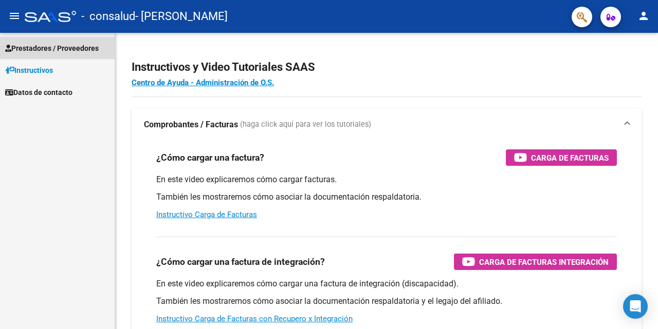
click at [70, 47] on span "Prestadores / Proveedores" at bounding box center [52, 48] width 94 height 11
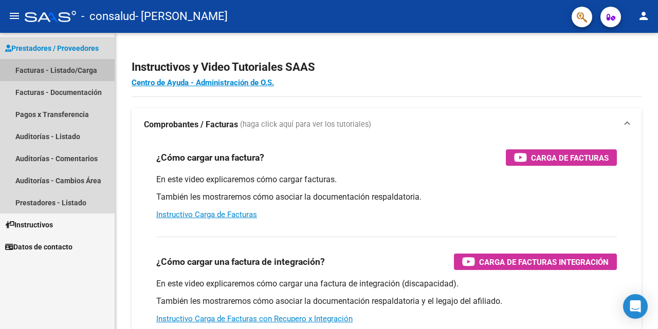
click at [79, 71] on link "Facturas - Listado/Carga" at bounding box center [57, 70] width 115 height 22
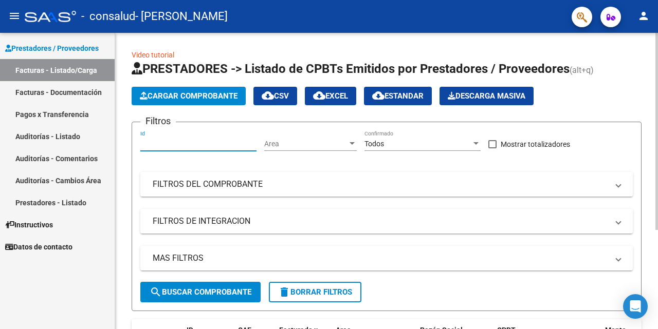
click at [195, 145] on input "Id" at bounding box center [198, 144] width 116 height 9
click at [351, 144] on div at bounding box center [351, 143] width 5 height 3
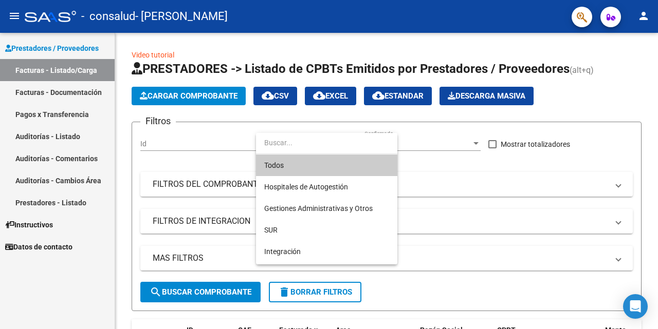
click at [206, 149] on div at bounding box center [329, 164] width 658 height 329
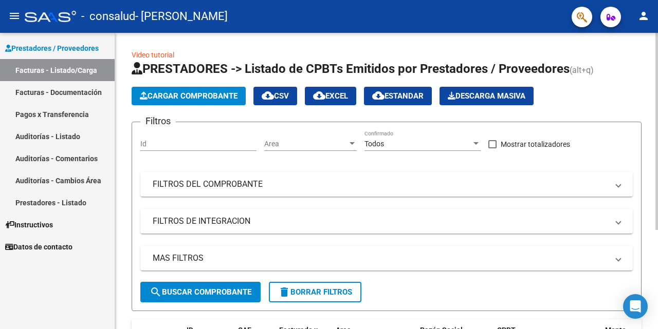
click at [245, 143] on input "Id" at bounding box center [198, 144] width 116 height 9
click at [211, 98] on span "Cargar Comprobante" at bounding box center [189, 95] width 98 height 9
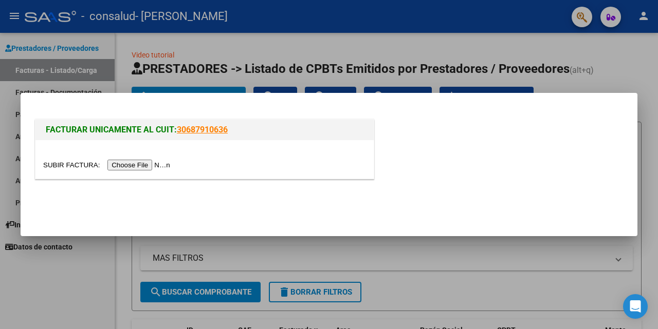
click at [157, 164] on input "file" at bounding box center [108, 165] width 130 height 11
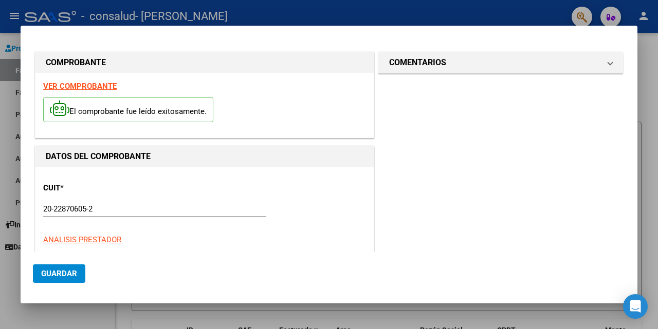
scroll to position [51, 0]
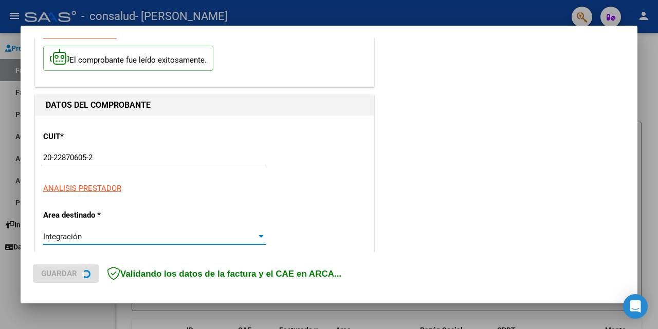
click at [256, 238] on div at bounding box center [260, 237] width 9 height 8
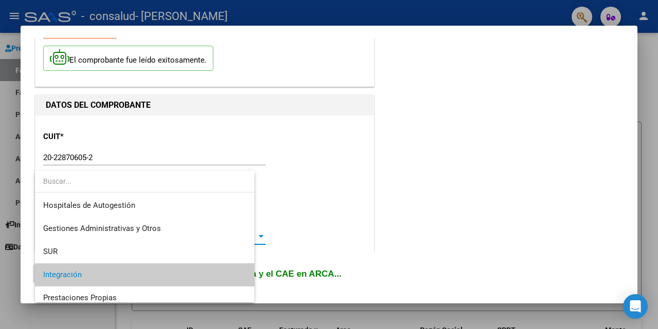
scroll to position [39, 0]
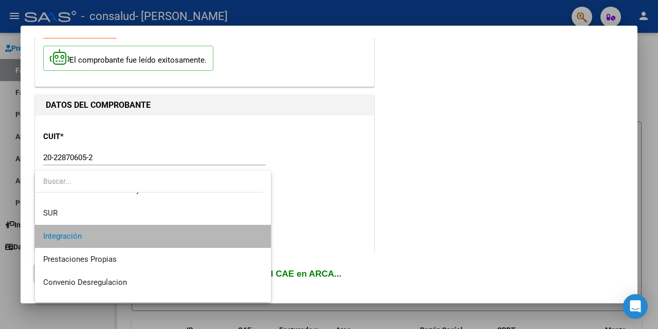
click at [255, 238] on span "Integración" at bounding box center [152, 236] width 219 height 23
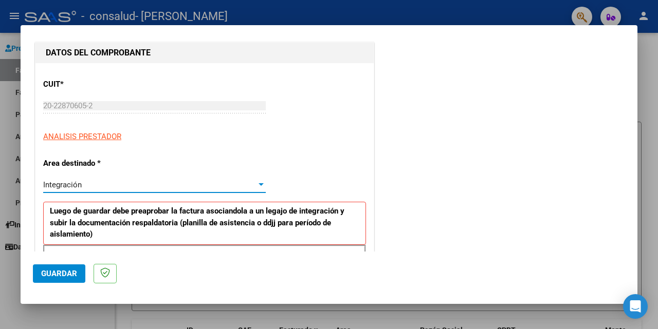
scroll to position [206, 0]
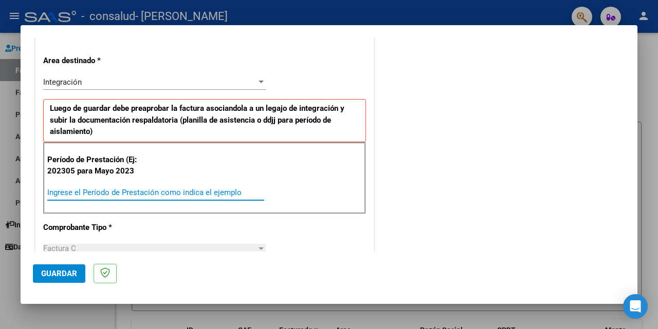
click at [241, 193] on input "Ingrese el Período de Prestación como indica el ejemplo" at bounding box center [155, 192] width 217 height 9
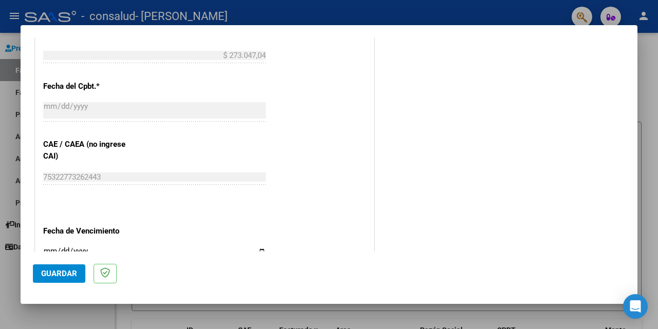
scroll to position [617, 0]
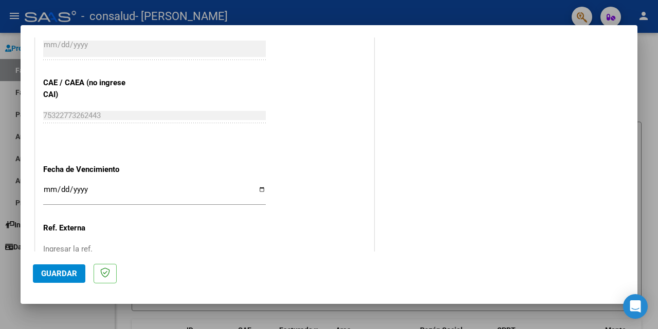
type input "202507"
click at [256, 190] on input "Ingresar la fecha" at bounding box center [154, 194] width 223 height 16
type input "[DATE]"
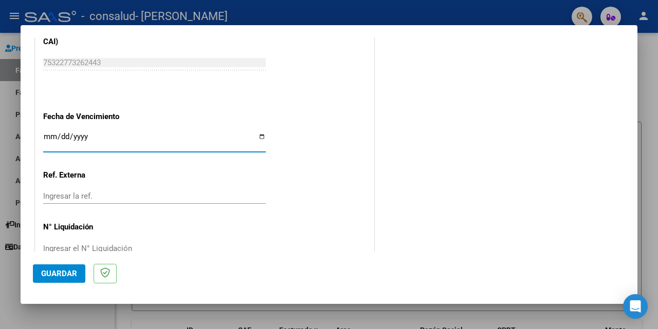
scroll to position [694, 0]
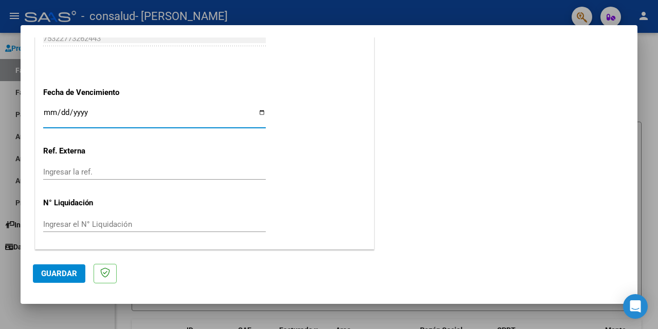
click at [65, 275] on span "Guardar" at bounding box center [59, 273] width 36 height 9
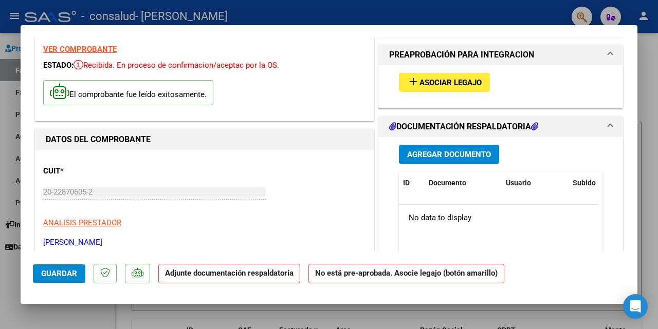
scroll to position [0, 0]
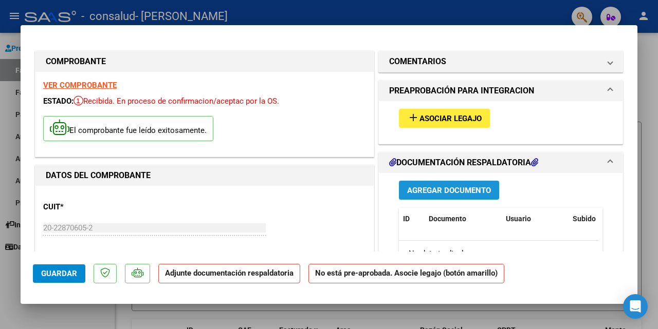
click at [442, 192] on span "Agregar Documento" at bounding box center [449, 190] width 84 height 9
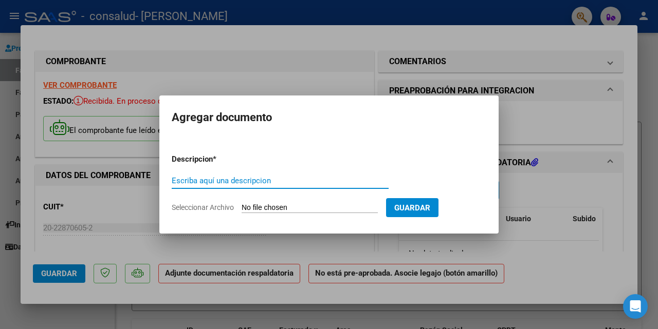
click at [281, 183] on input "Escriba aquí una descripcion" at bounding box center [280, 180] width 217 height 9
click at [303, 206] on input "Seleccionar Archivo" at bounding box center [310, 209] width 136 height 10
type input "C:\fakepath\planll [PERSON_NAME] Jose113.pdf"
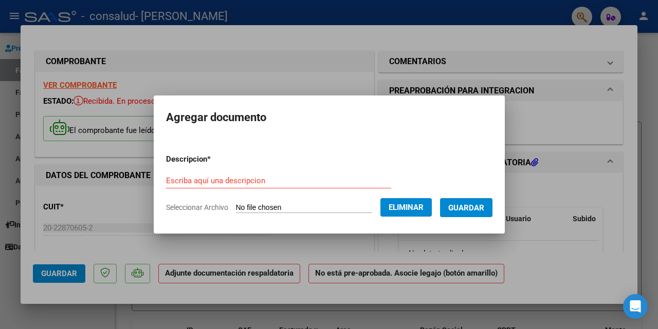
click at [272, 173] on div "Escriba aquí una descripcion" at bounding box center [278, 180] width 225 height 15
type input "Planillas Asistencia"
click at [460, 207] on span "Guardar" at bounding box center [466, 208] width 36 height 9
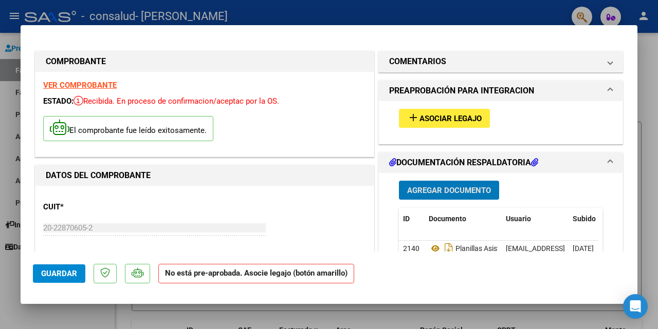
click at [438, 120] on span "Asociar Legajo" at bounding box center [450, 118] width 62 height 9
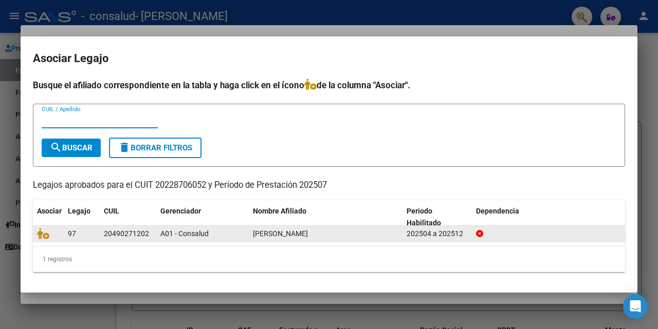
click at [354, 232] on div "[PERSON_NAME]" at bounding box center [325, 234] width 145 height 12
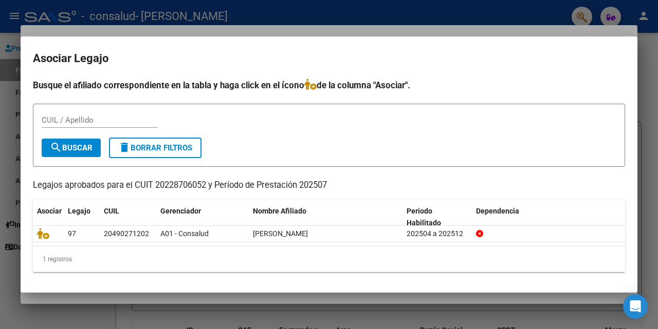
click at [106, 119] on input "CUIL / Apellido" at bounding box center [100, 120] width 116 height 9
type input "[PERSON_NAME]"
click at [91, 147] on span "search Buscar" at bounding box center [71, 147] width 43 height 9
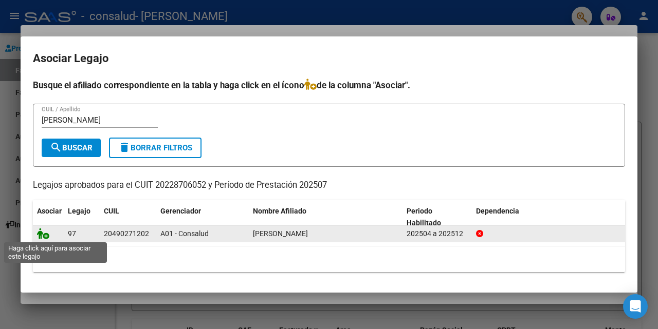
click at [44, 235] on icon at bounding box center [43, 233] width 12 height 11
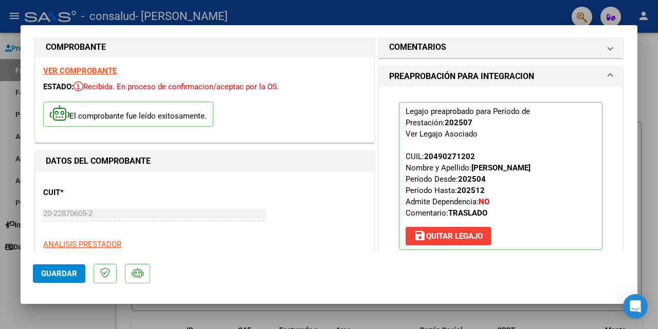
scroll to position [154, 0]
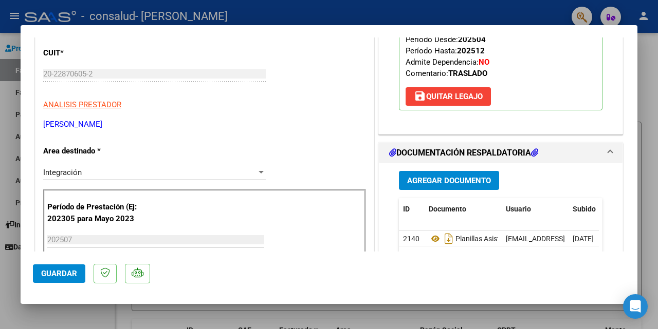
click at [62, 269] on span "Guardar" at bounding box center [59, 273] width 36 height 9
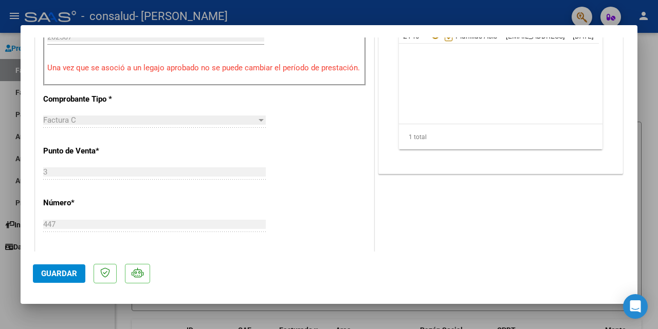
scroll to position [0, 0]
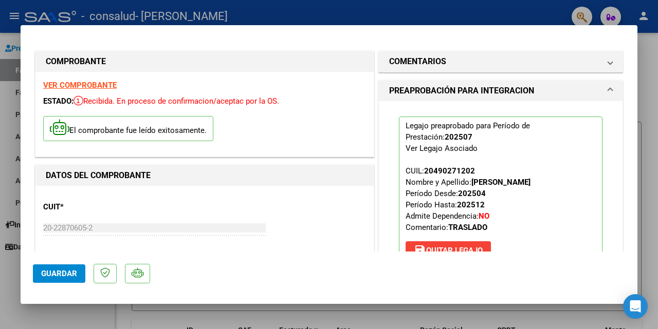
click at [649, 50] on div at bounding box center [329, 164] width 658 height 329
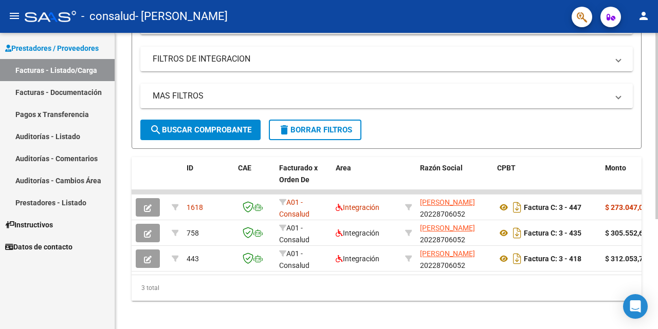
scroll to position [175, 0]
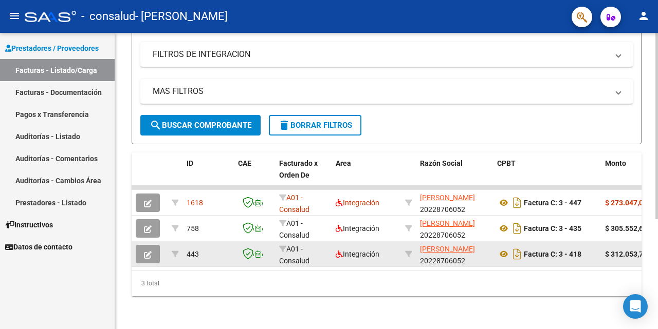
click at [149, 251] on icon "button" at bounding box center [148, 255] width 8 height 8
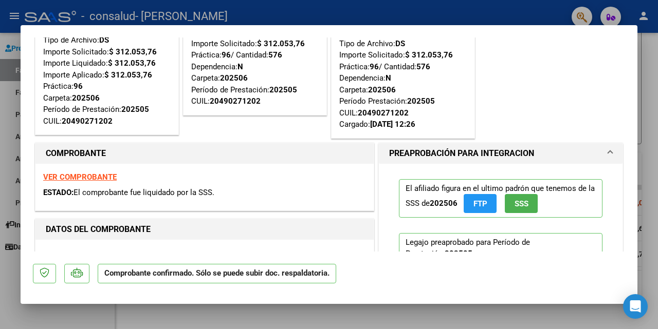
scroll to position [51, 0]
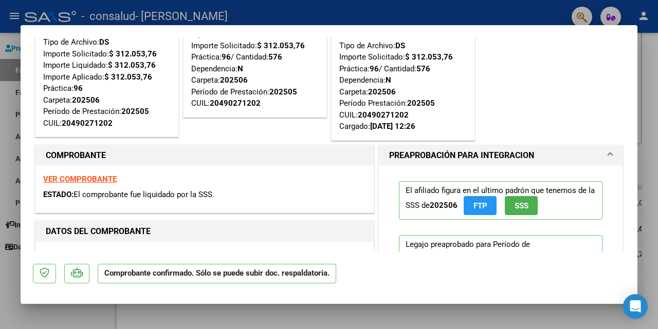
click at [95, 177] on strong "VER COMPROBANTE" at bounding box center [79, 179] width 73 height 9
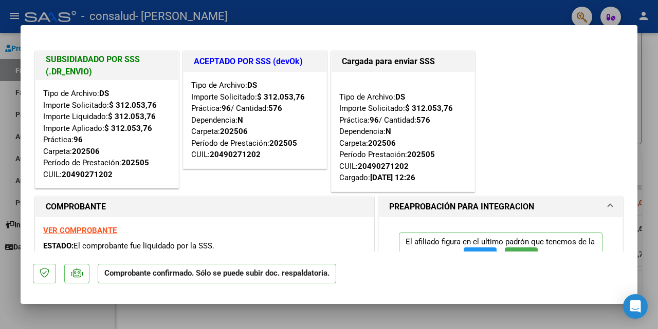
click at [647, 93] on div at bounding box center [329, 164] width 658 height 329
type input "$ 0,00"
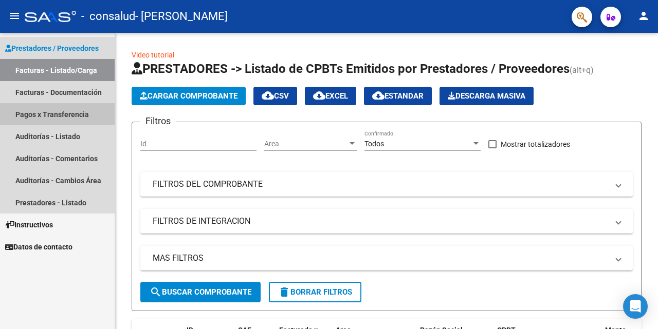
click at [72, 112] on link "Pagos x Transferencia" at bounding box center [57, 114] width 115 height 22
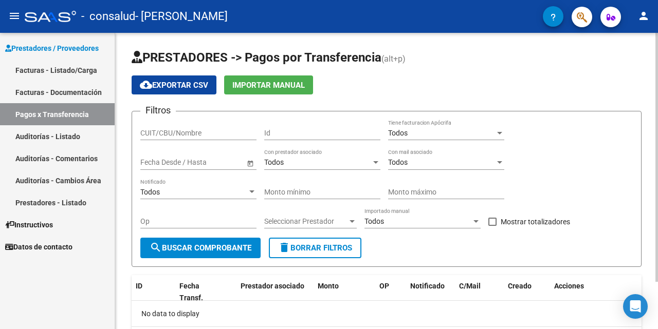
click at [210, 133] on input "CUIT/CBU/Nombre" at bounding box center [198, 133] width 116 height 9
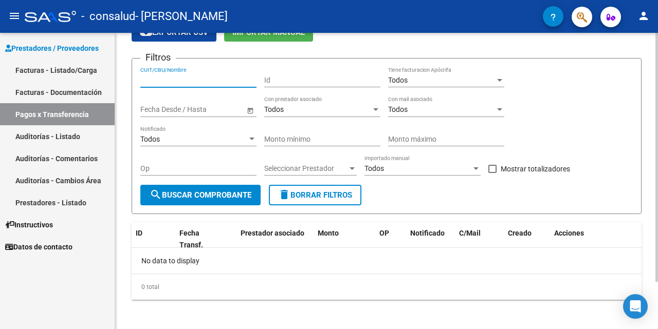
scroll to position [57, 0]
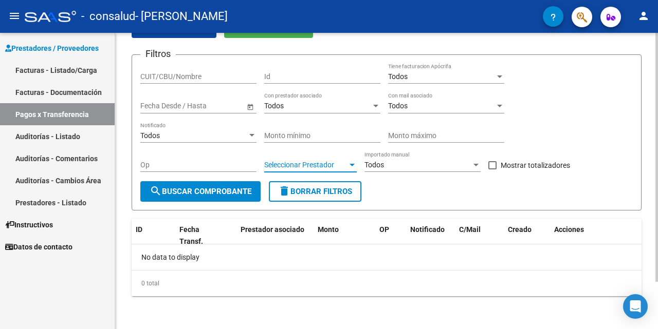
click at [343, 164] on span "Seleccionar Prestador" at bounding box center [305, 165] width 83 height 9
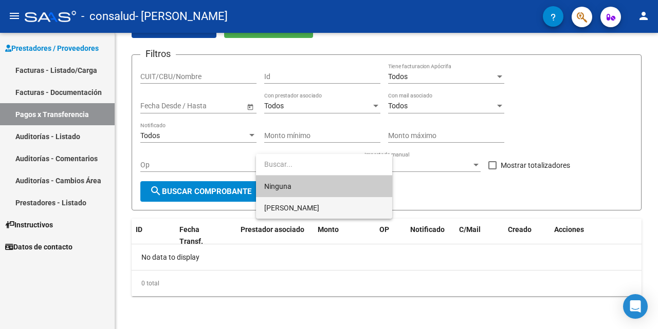
click at [341, 205] on span "[PERSON_NAME]" at bounding box center [324, 208] width 120 height 22
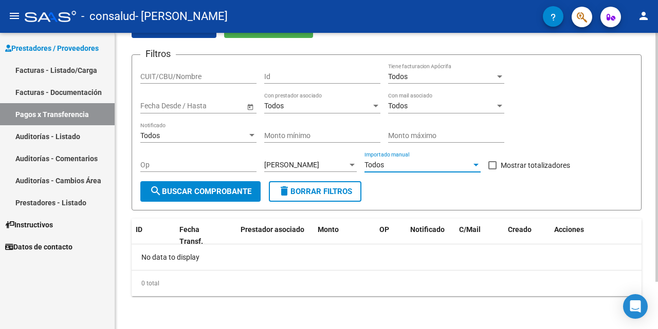
click at [472, 167] on div at bounding box center [475, 165] width 9 height 8
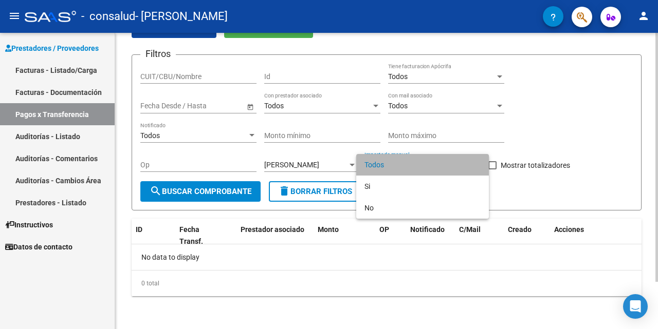
click at [472, 167] on span "Todos" at bounding box center [422, 165] width 116 height 22
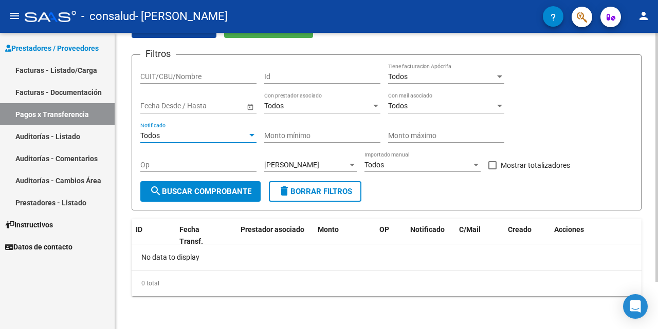
click at [251, 134] on div at bounding box center [251, 136] width 9 height 8
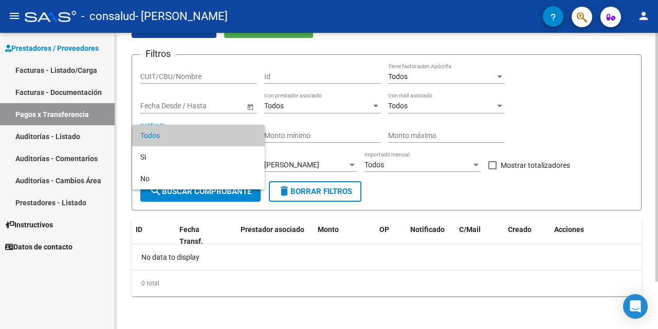
click at [251, 134] on span "Todos" at bounding box center [198, 136] width 116 height 22
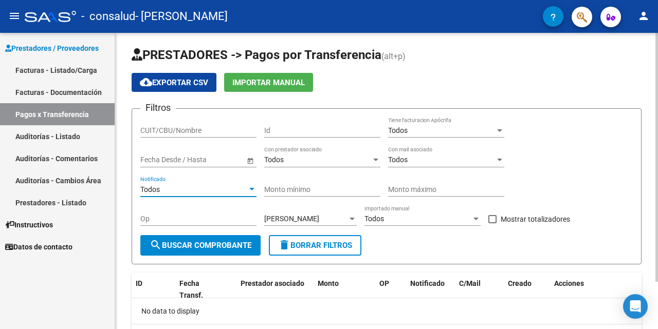
scroll to position [0, 0]
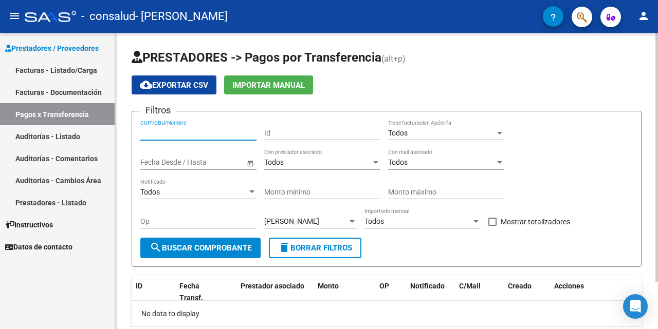
click at [236, 132] on input "CUIT/CBU/Nombre" at bounding box center [198, 133] width 116 height 9
